Goal: Download file/media

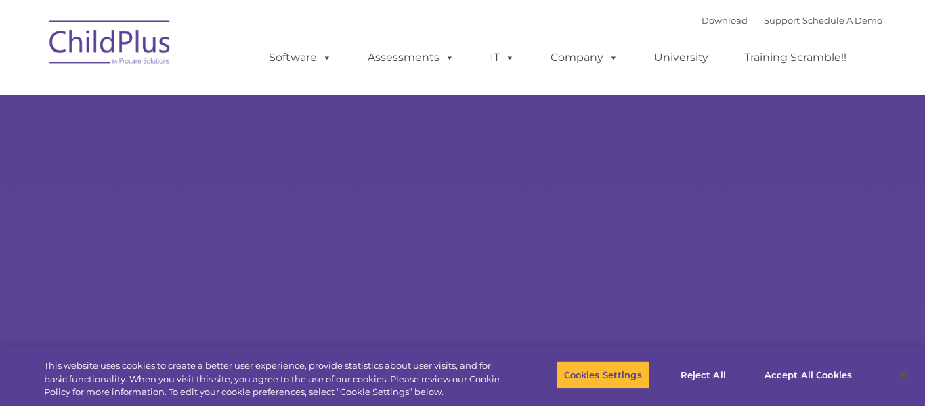
type input ""
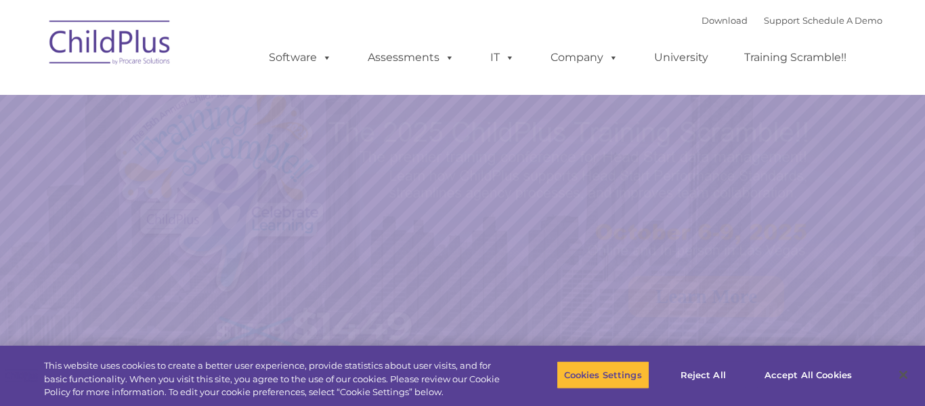
select select "MEDIUM"
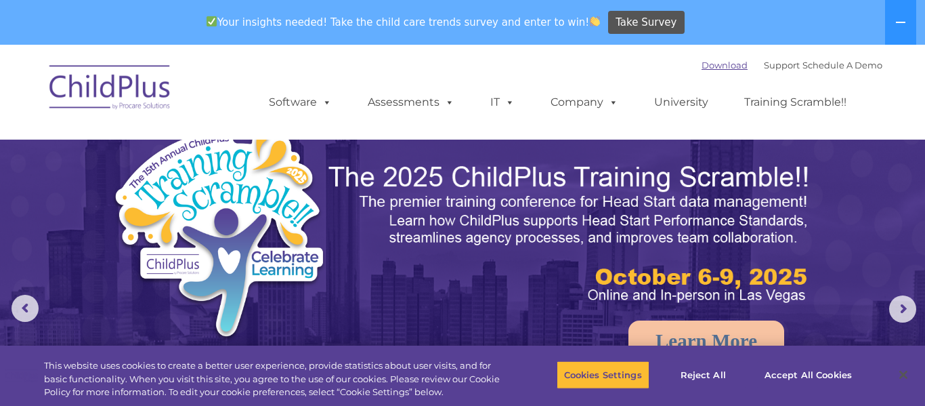
click at [709, 66] on link "Download" at bounding box center [724, 65] width 46 height 11
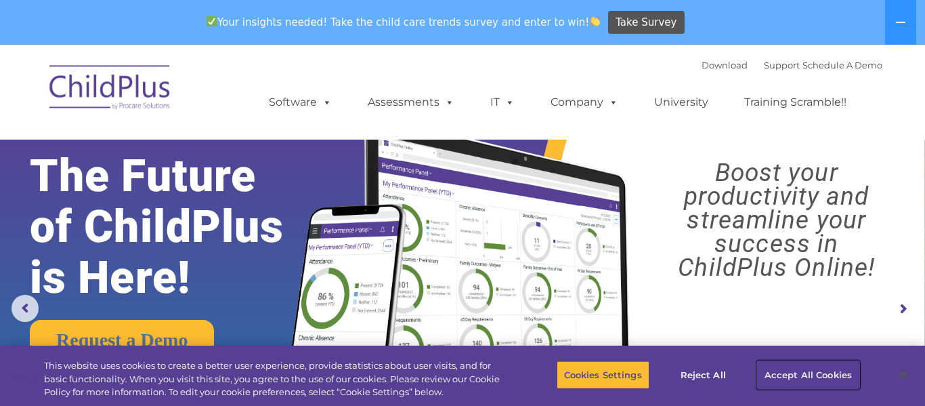
click at [802, 372] on button "Accept All Cookies" at bounding box center [808, 374] width 102 height 28
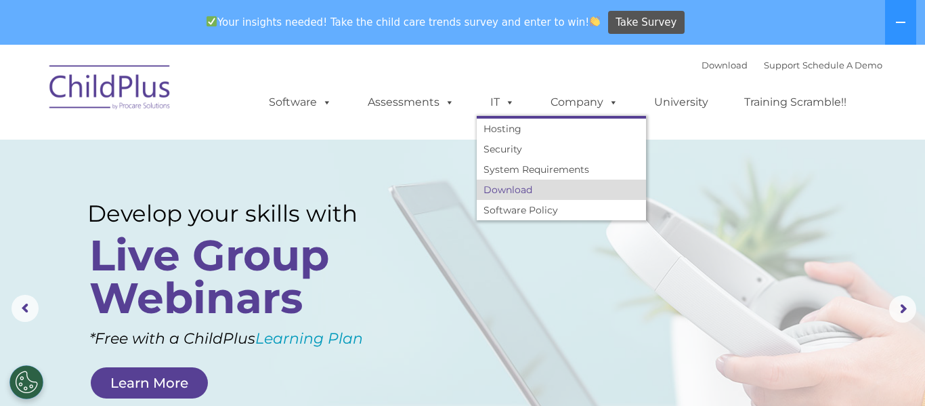
click at [506, 193] on link "Download" at bounding box center [561, 189] width 169 height 20
